Goal: Information Seeking & Learning: Learn about a topic

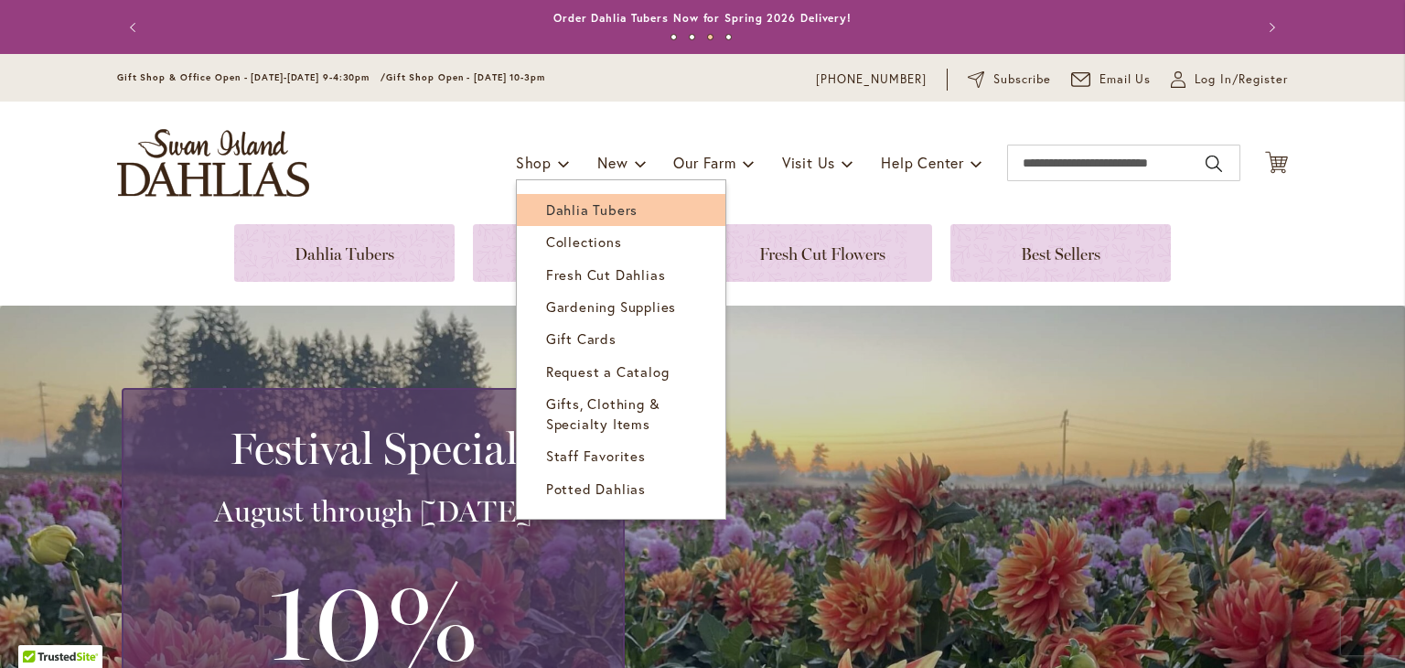
click at [552, 210] on span "Dahlia Tubers" at bounding box center [592, 209] width 92 height 18
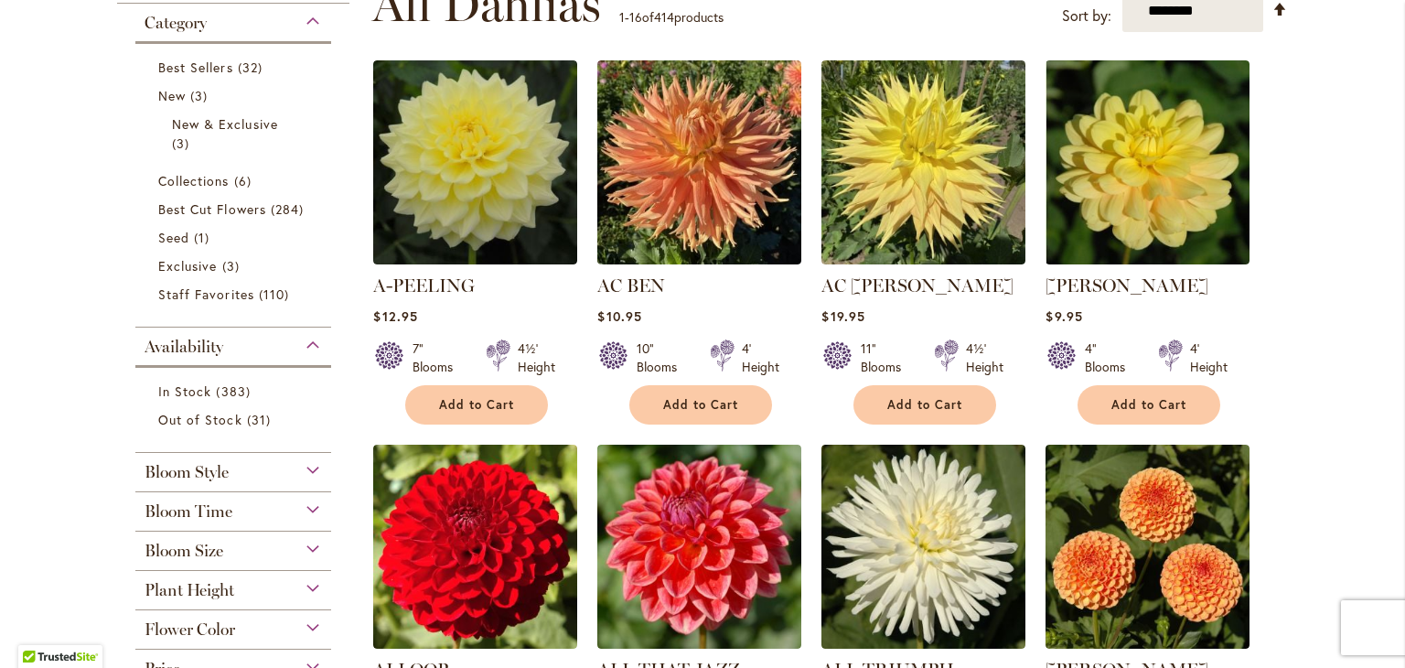
scroll to position [305, 0]
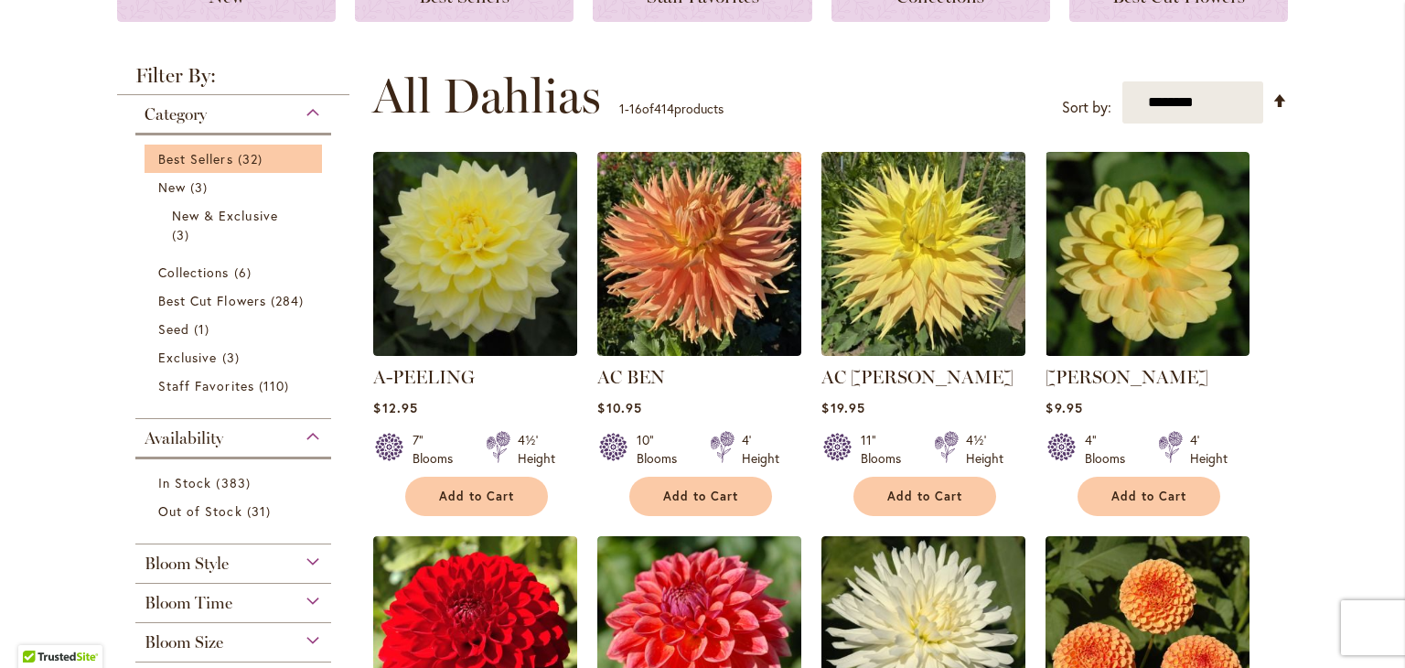
click at [156, 169] on li "Best Sellers 32 items" at bounding box center [234, 159] width 178 height 28
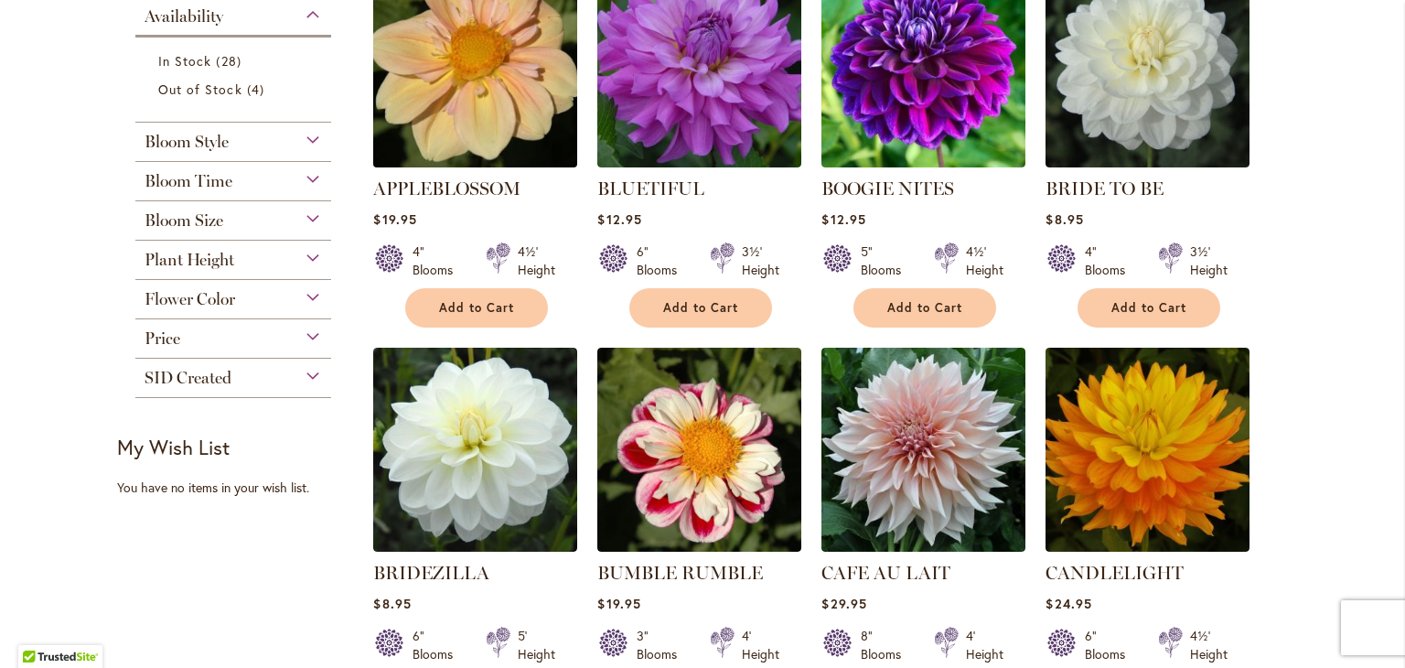
scroll to position [458, 0]
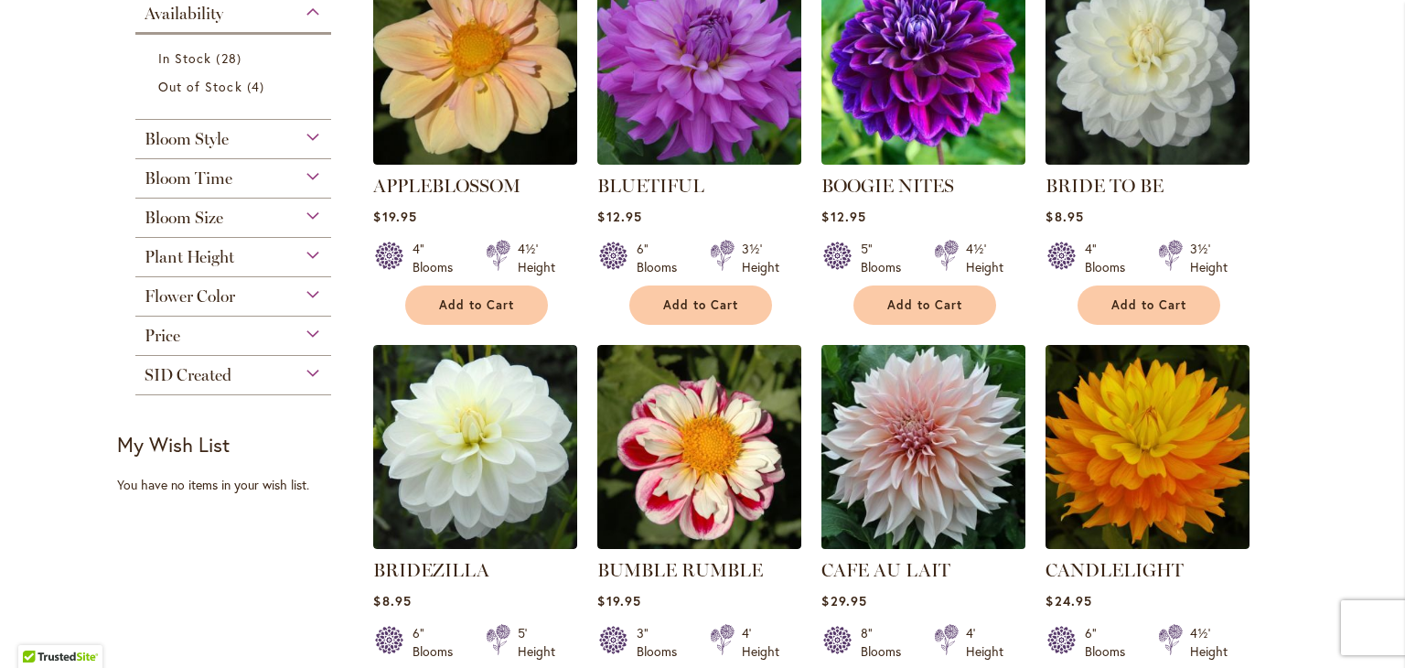
click at [893, 440] on img at bounding box center [924, 446] width 214 height 214
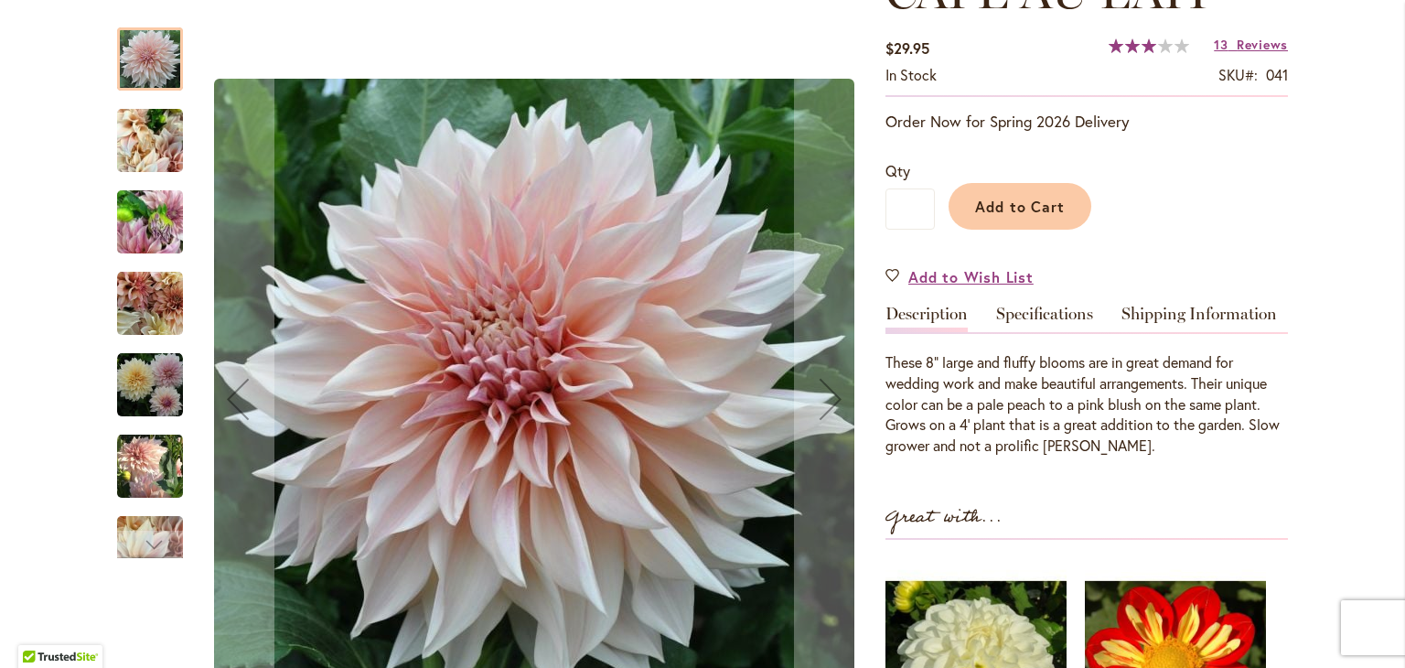
scroll to position [305, 0]
click at [128, 555] on div "Next" at bounding box center [150, 544] width 66 height 27
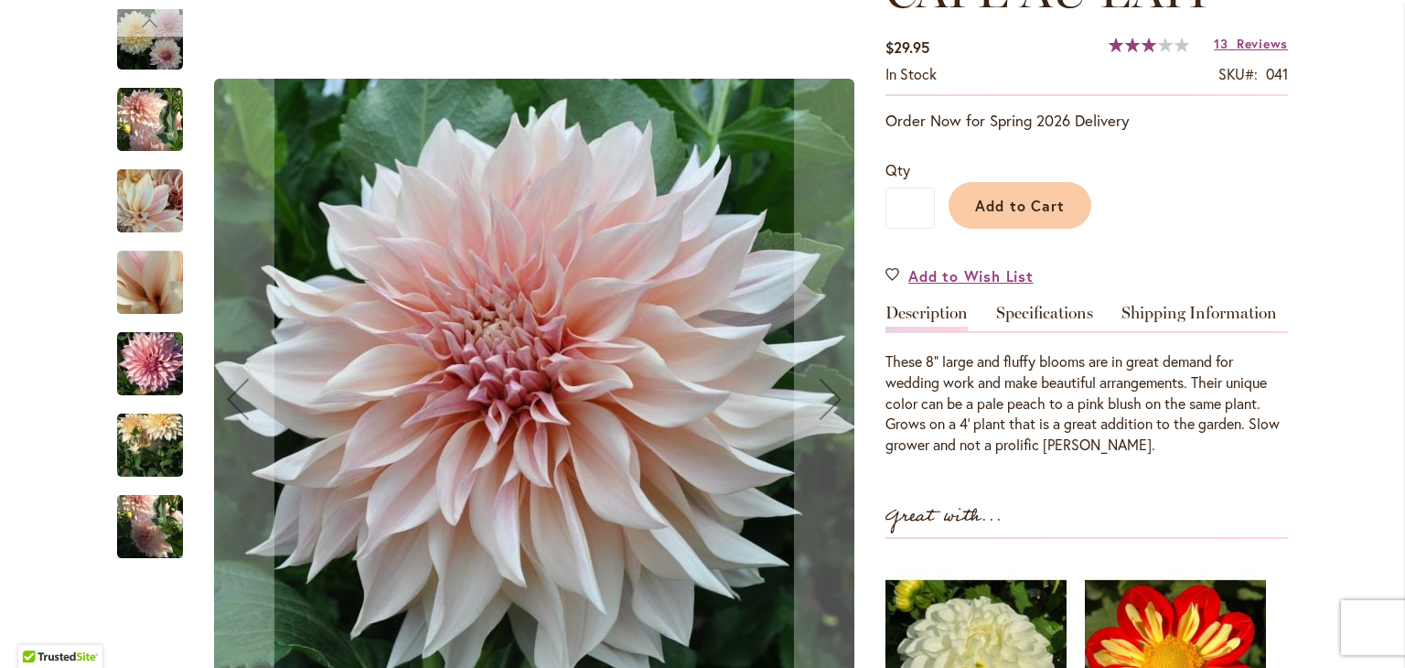
click at [140, 27] on div "Previous" at bounding box center [149, 22] width 27 height 27
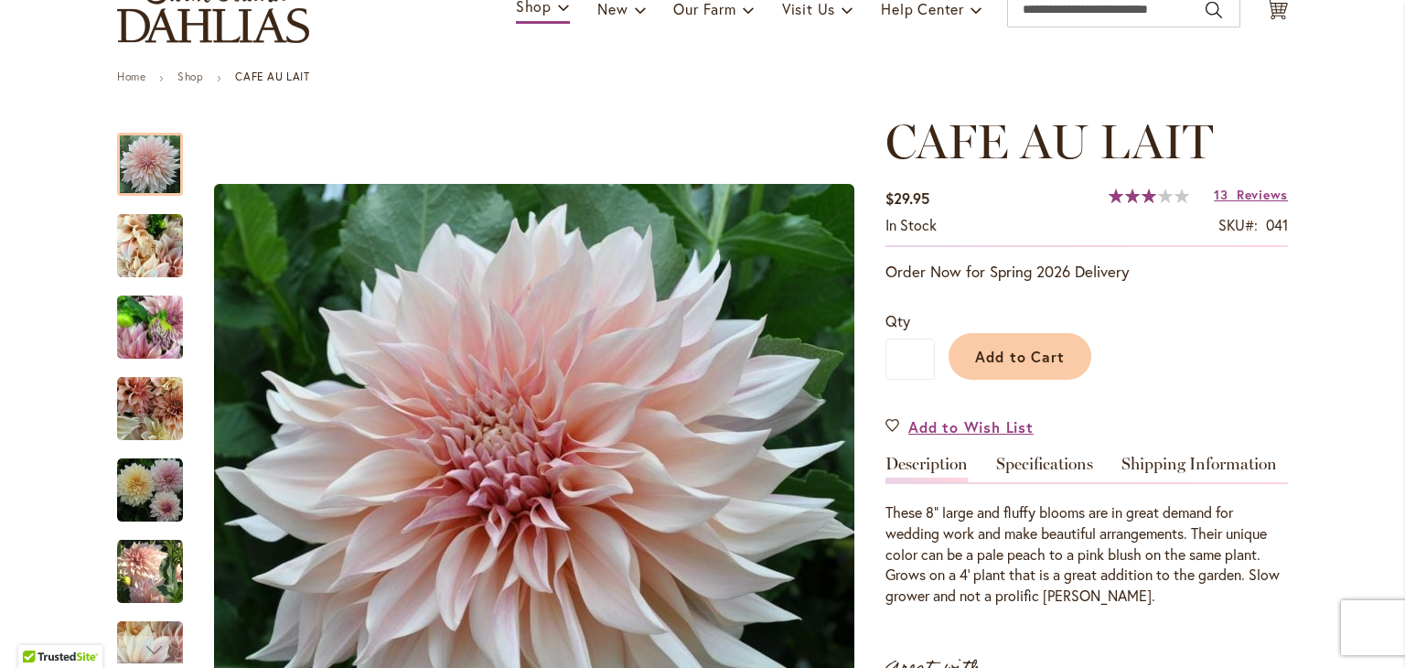
scroll to position [152, 0]
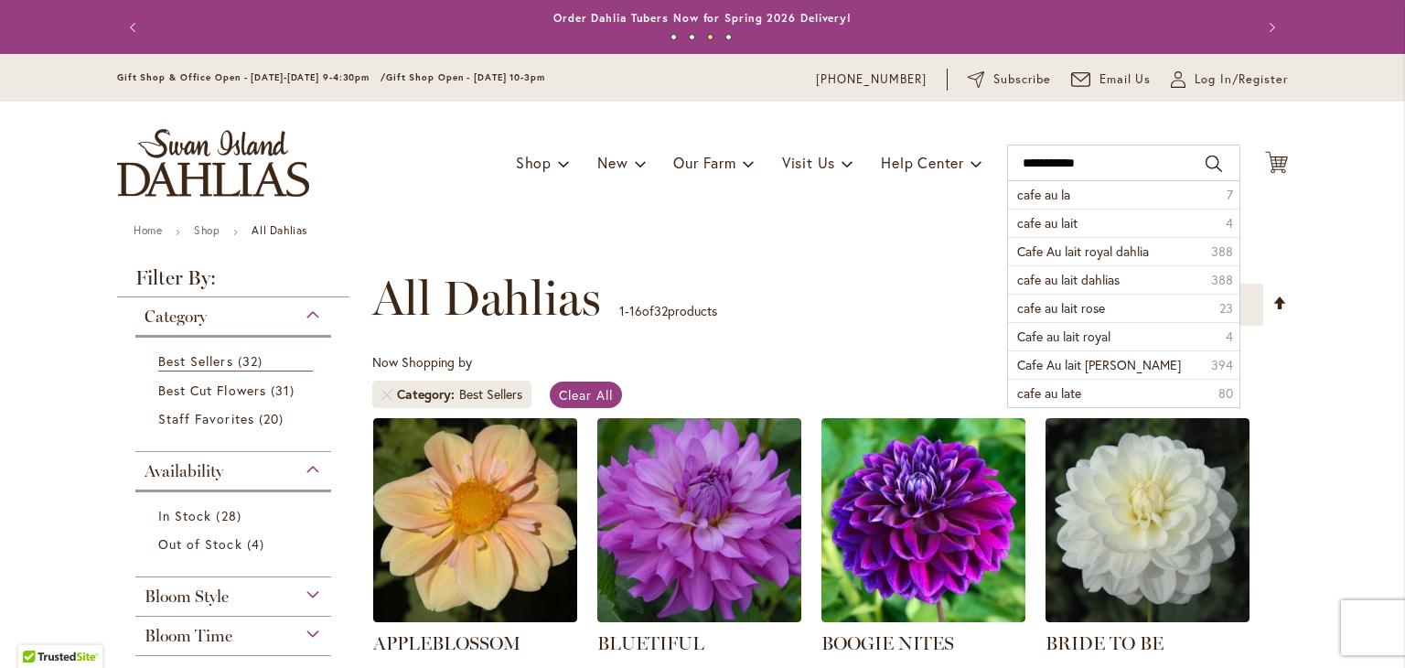
type input "**********"
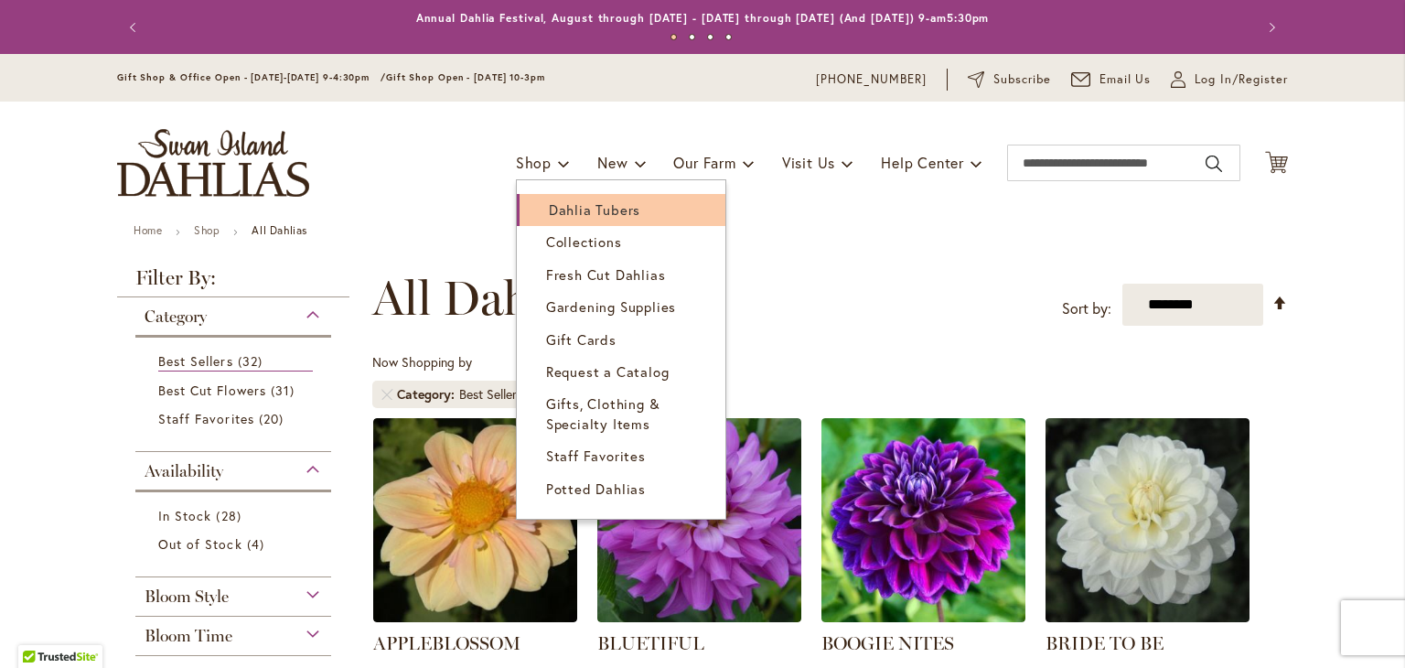
click at [555, 202] on span "Dahlia Tubers" at bounding box center [595, 209] width 92 height 18
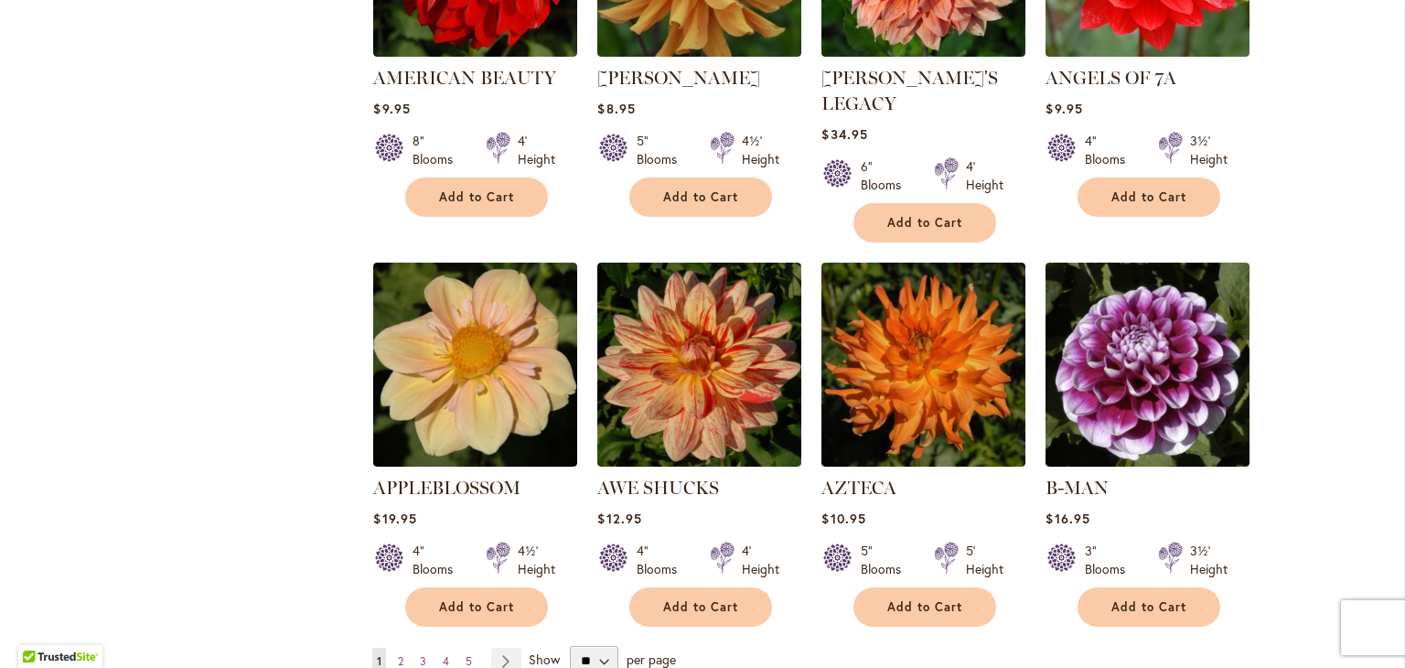
scroll to position [1524, 0]
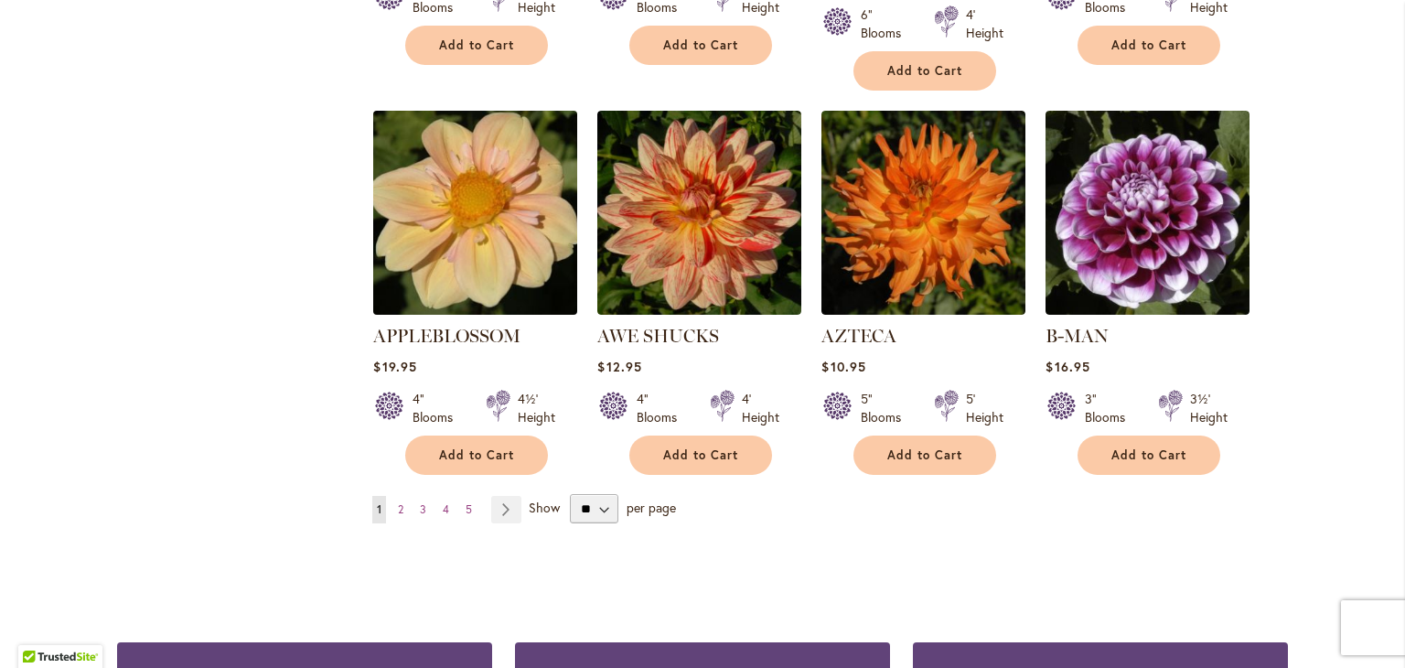
click at [471, 213] on img at bounding box center [476, 213] width 214 height 214
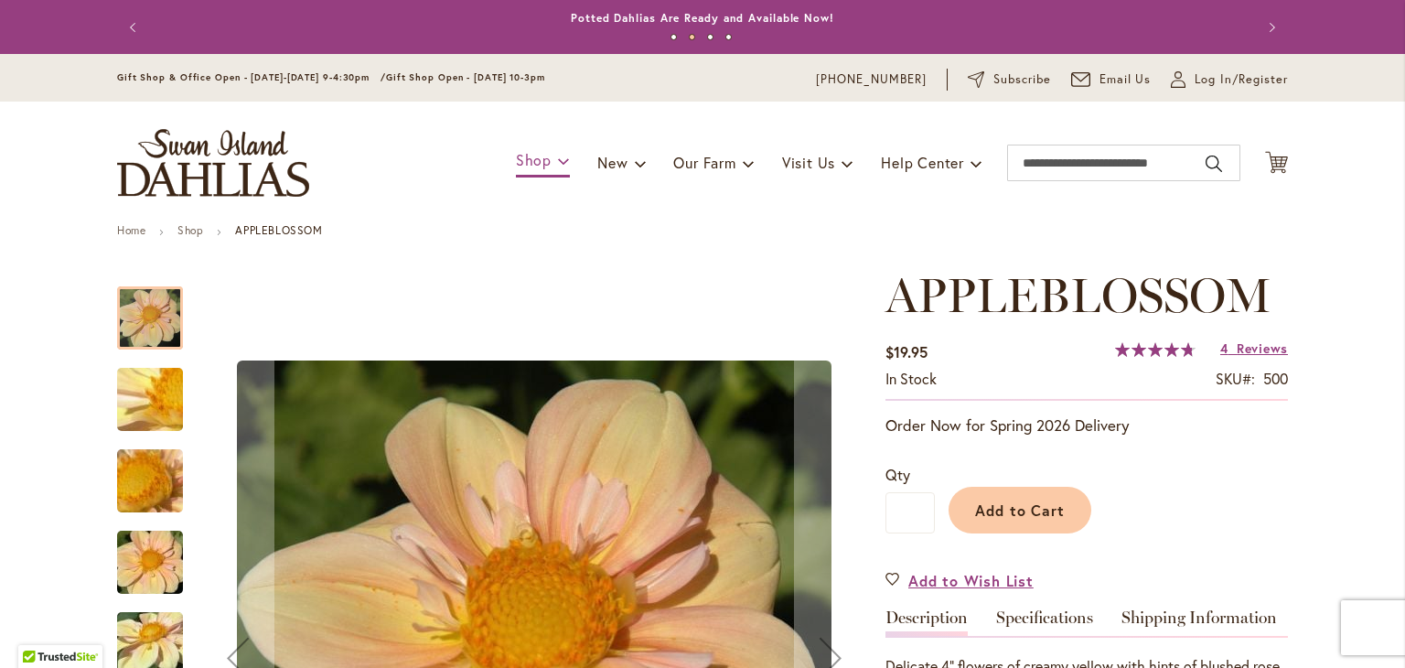
click at [542, 158] on link "Shop" at bounding box center [543, 161] width 54 height 32
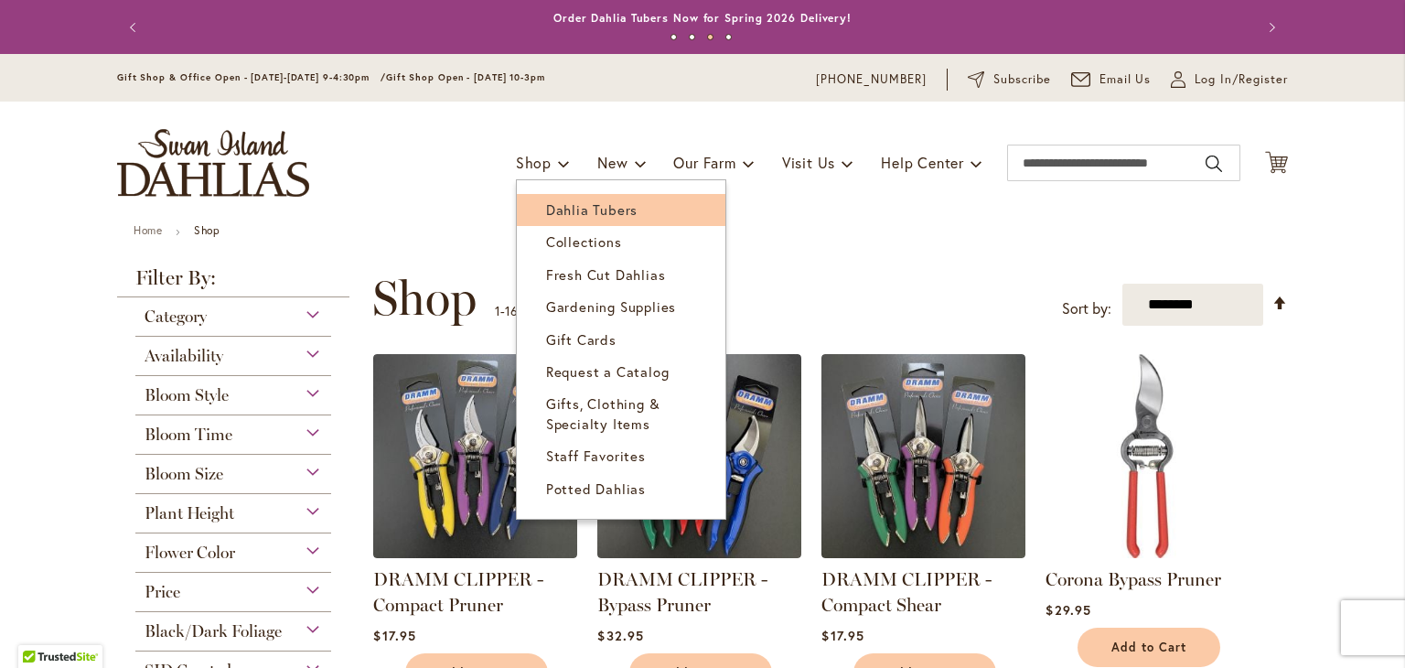
click at [546, 216] on span "Dahlia Tubers" at bounding box center [592, 209] width 92 height 18
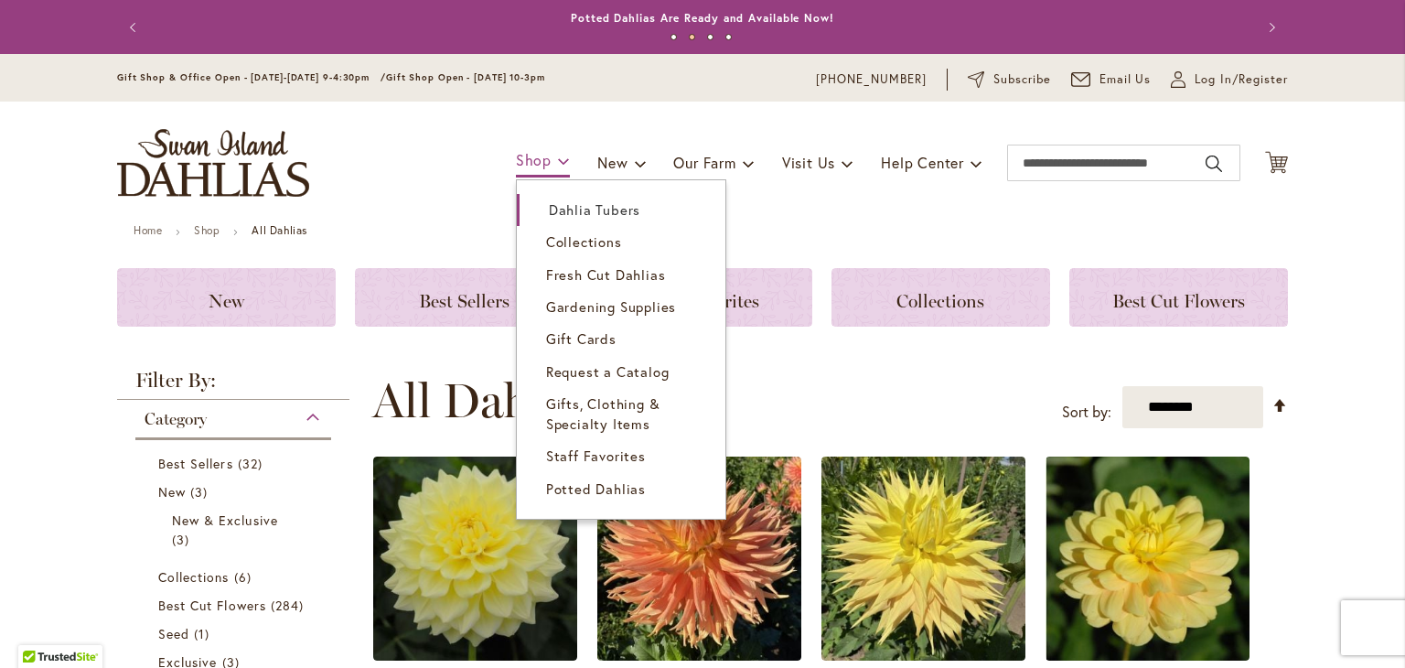
click at [538, 159] on span "Shop" at bounding box center [534, 159] width 36 height 19
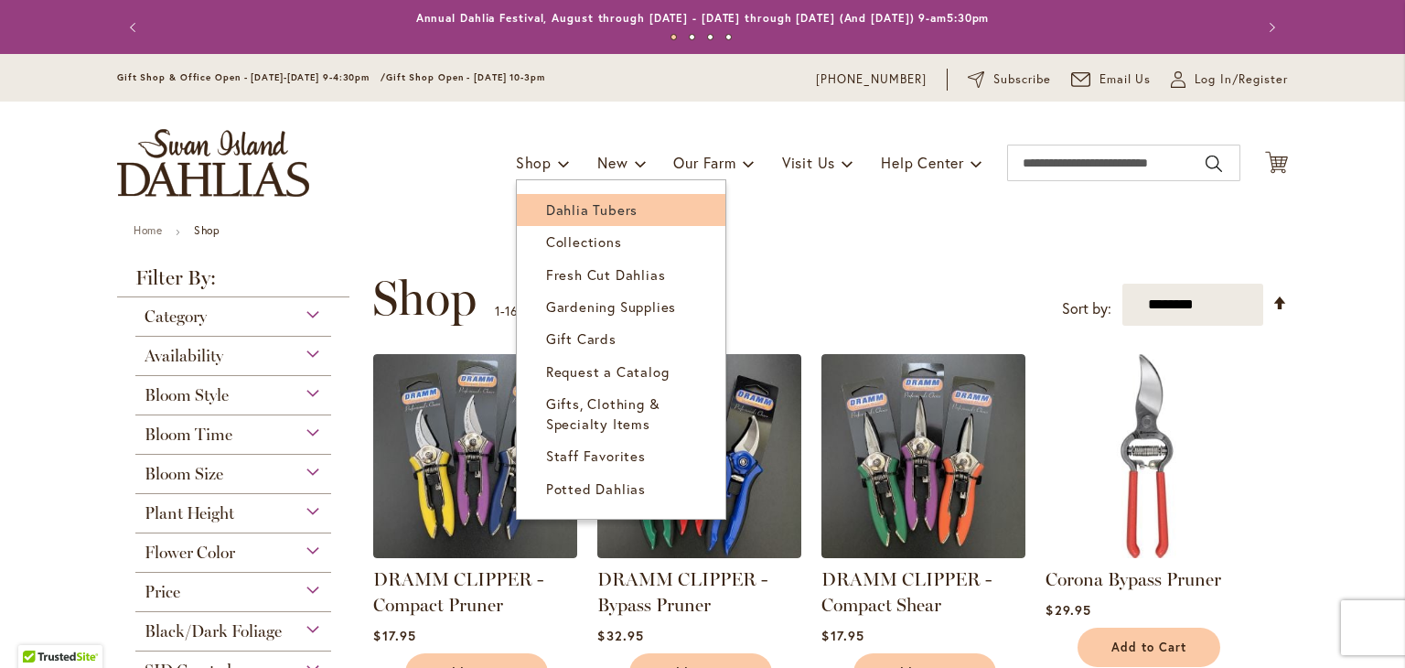
click at [546, 216] on span "Dahlia Tubers" at bounding box center [592, 209] width 92 height 18
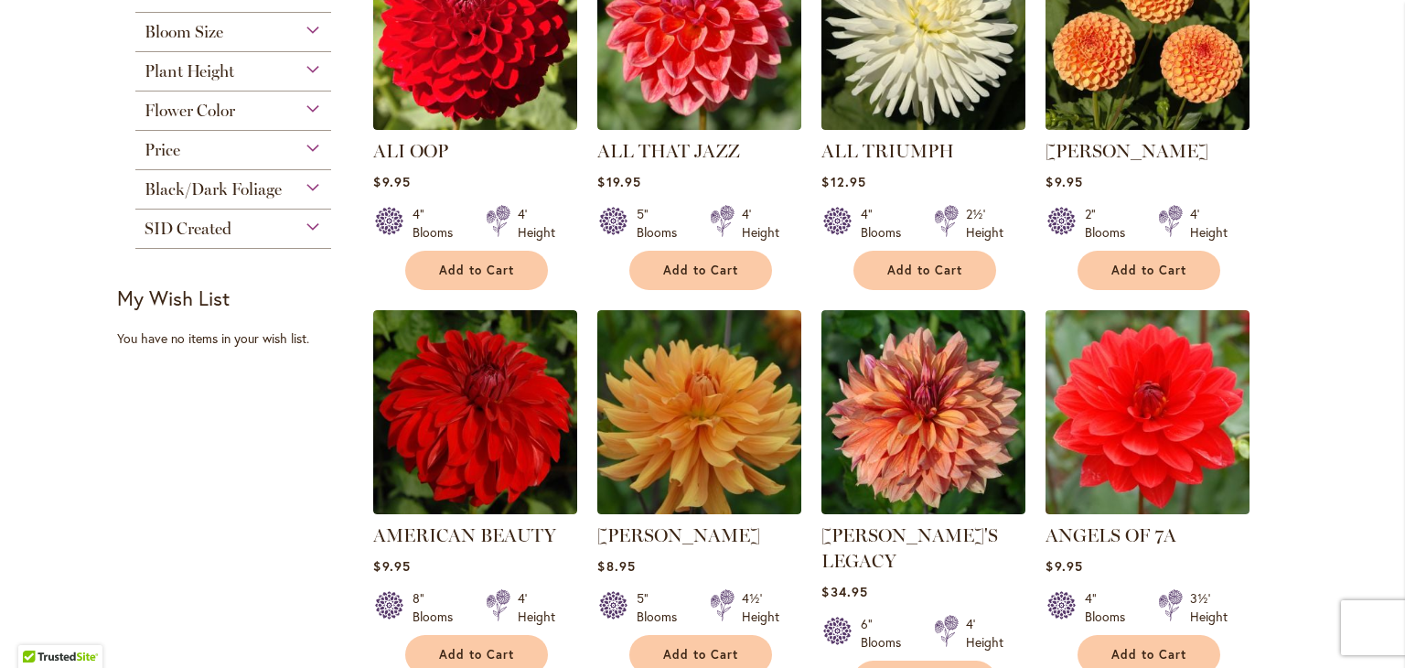
scroll to position [458, 0]
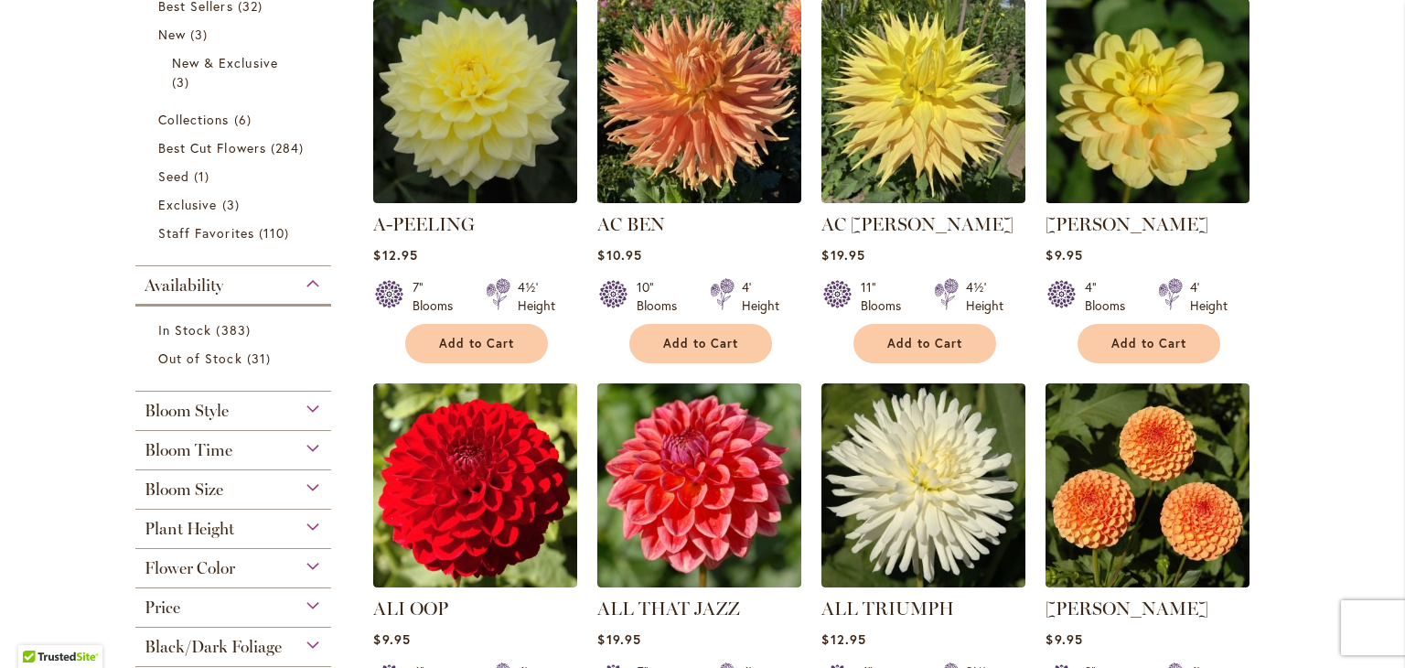
click at [290, 409] on div "Bloom Style" at bounding box center [233, 406] width 196 height 29
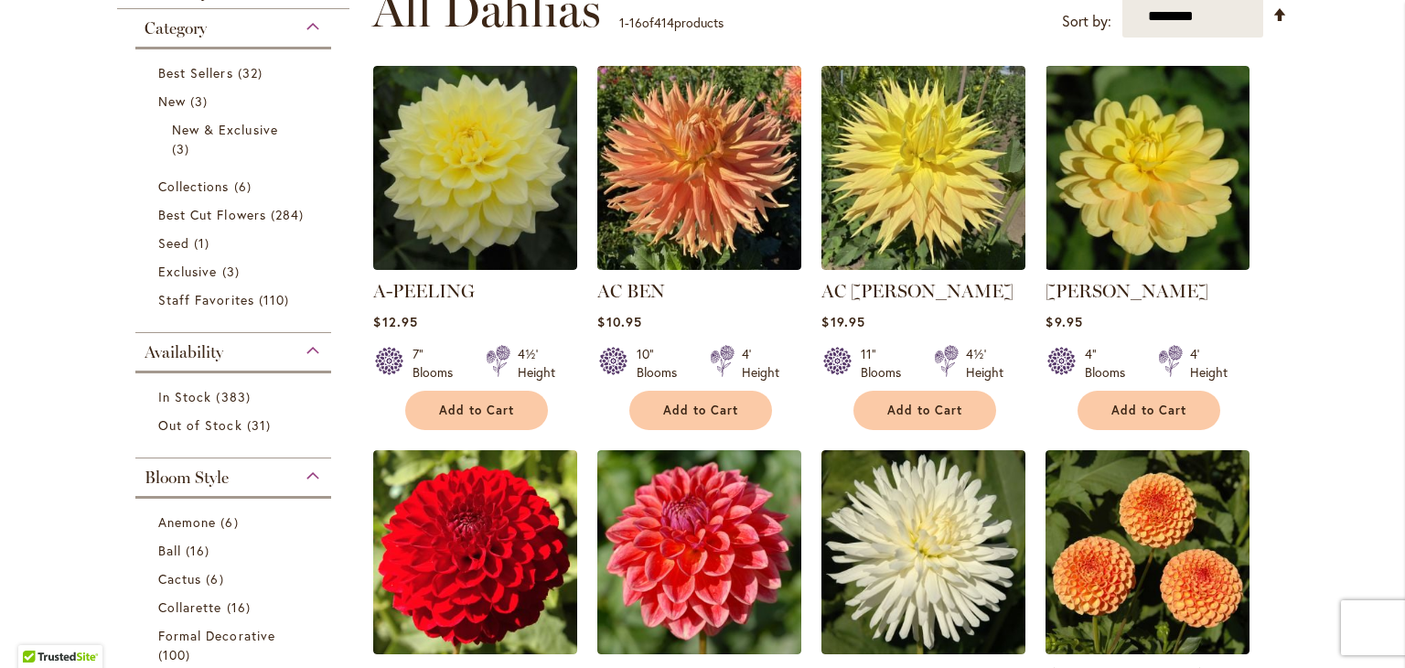
scroll to position [0, 0]
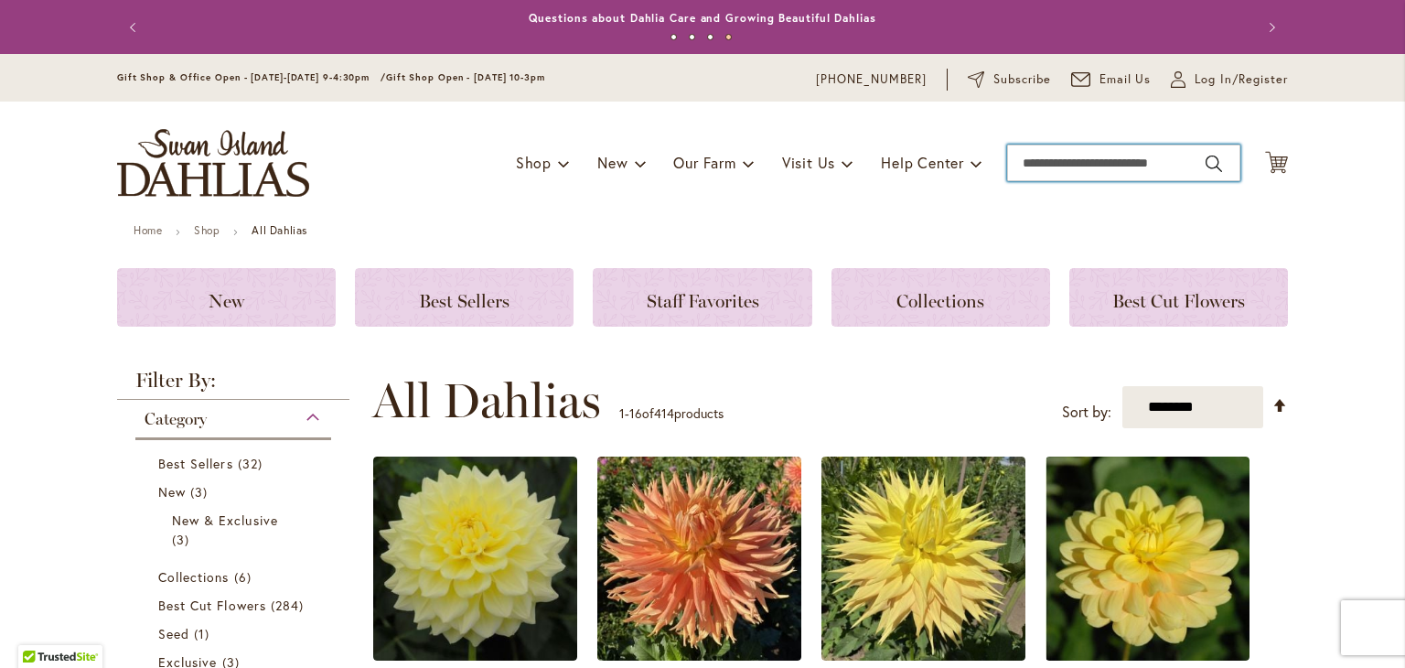
click at [1110, 163] on input "Search" at bounding box center [1123, 163] width 233 height 37
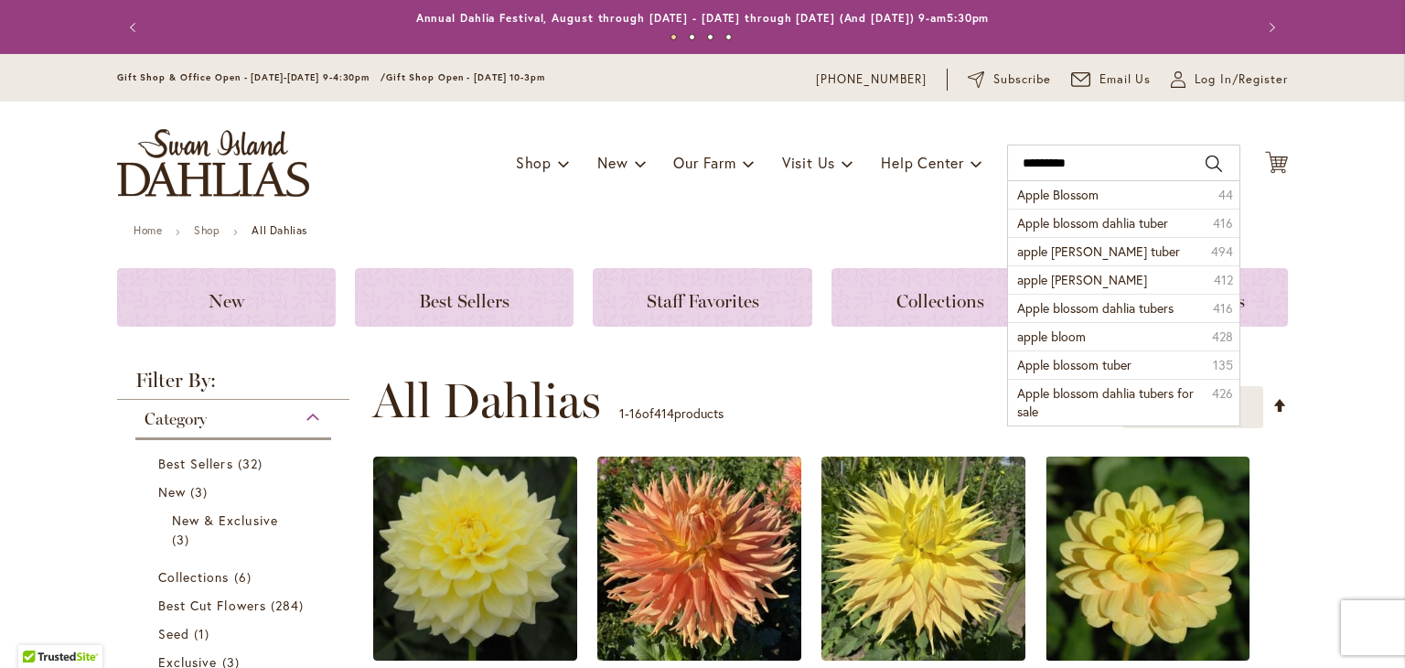
click at [1091, 225] on span "Apple blossom dahlia tuber" at bounding box center [1093, 222] width 151 height 17
type input "**********"
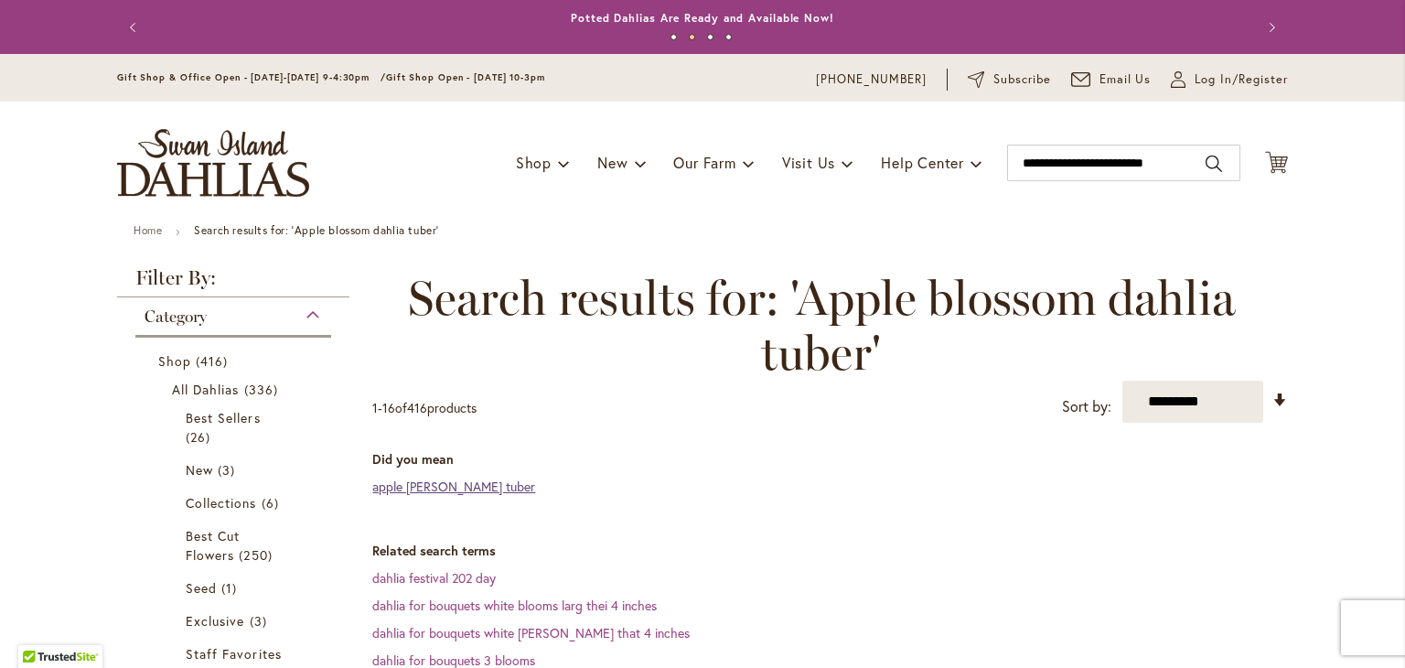
click at [473, 491] on link "apple bloom dahlia tuber" at bounding box center [453, 486] width 163 height 17
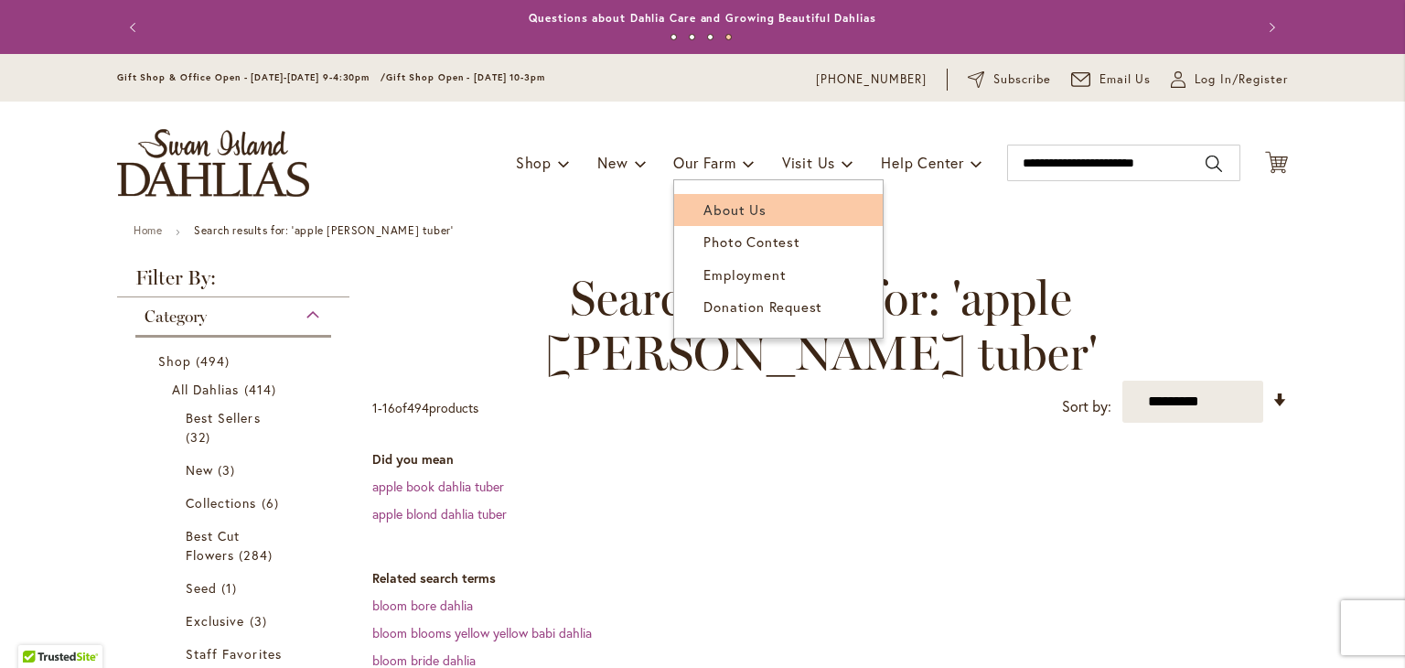
click at [722, 214] on span "About Us" at bounding box center [735, 209] width 62 height 18
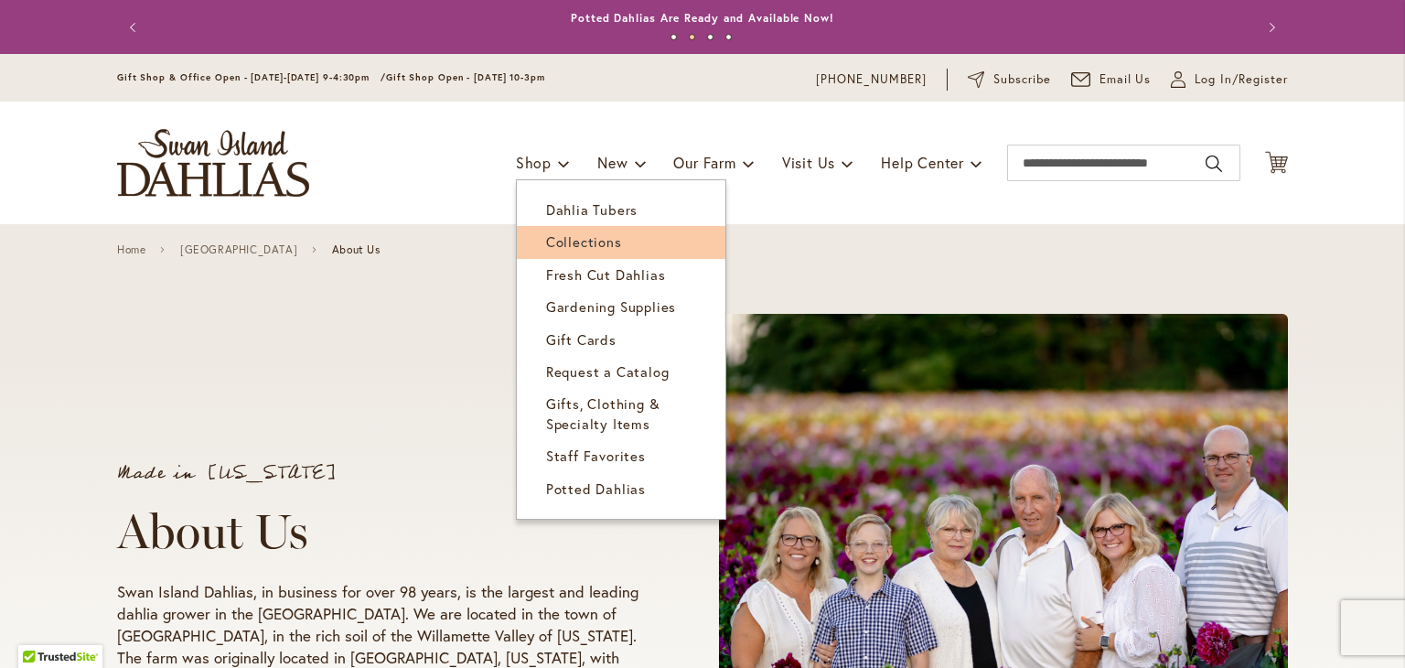
click at [559, 250] on span "Collections" at bounding box center [584, 241] width 76 height 18
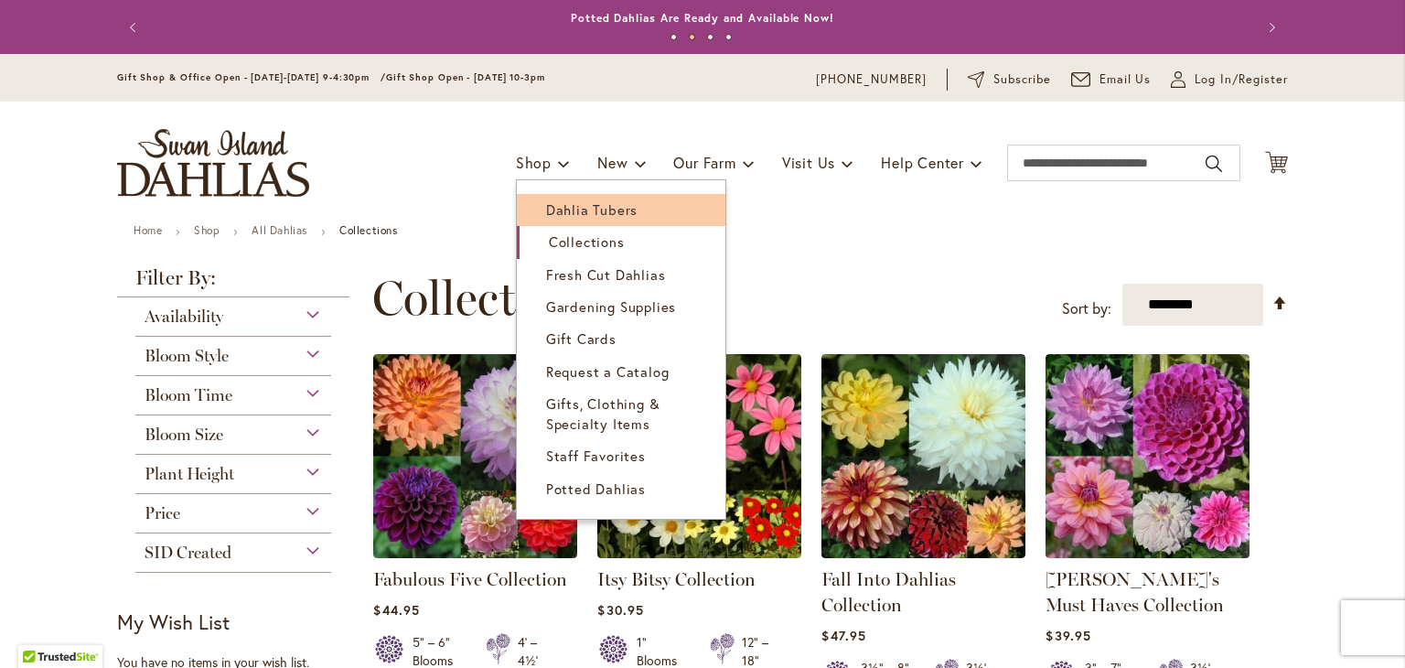
click at [553, 211] on span "Dahlia Tubers" at bounding box center [592, 209] width 92 height 18
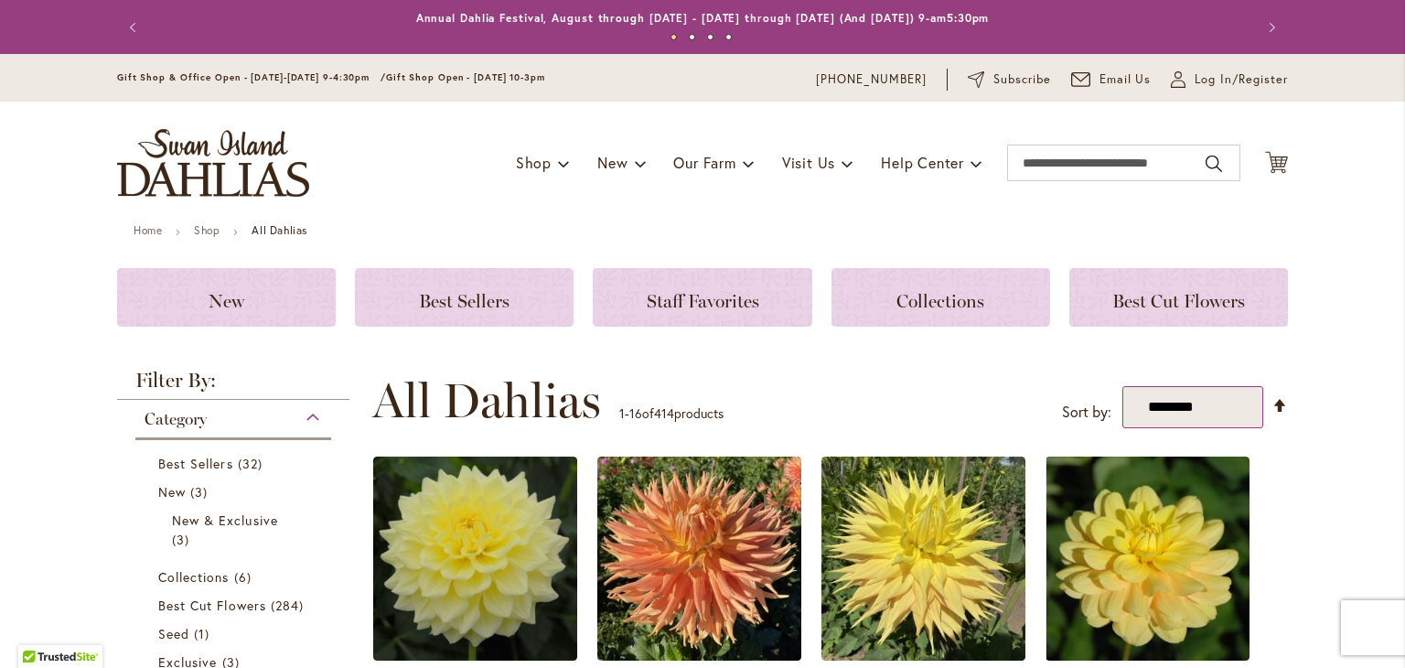
click at [1179, 410] on select "**********" at bounding box center [1193, 407] width 141 height 42
select select "****"
click at [1123, 386] on select "**********" at bounding box center [1193, 407] width 141 height 42
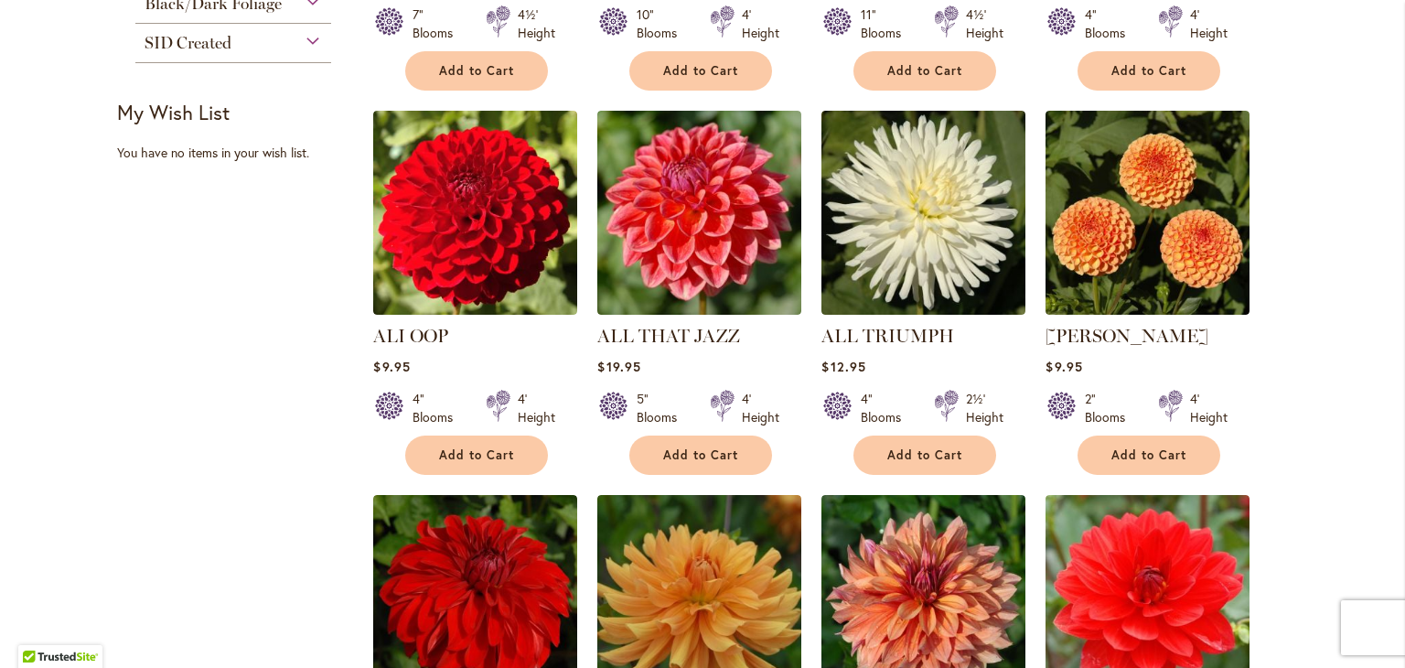
scroll to position [762, 0]
